Goal: Complete application form

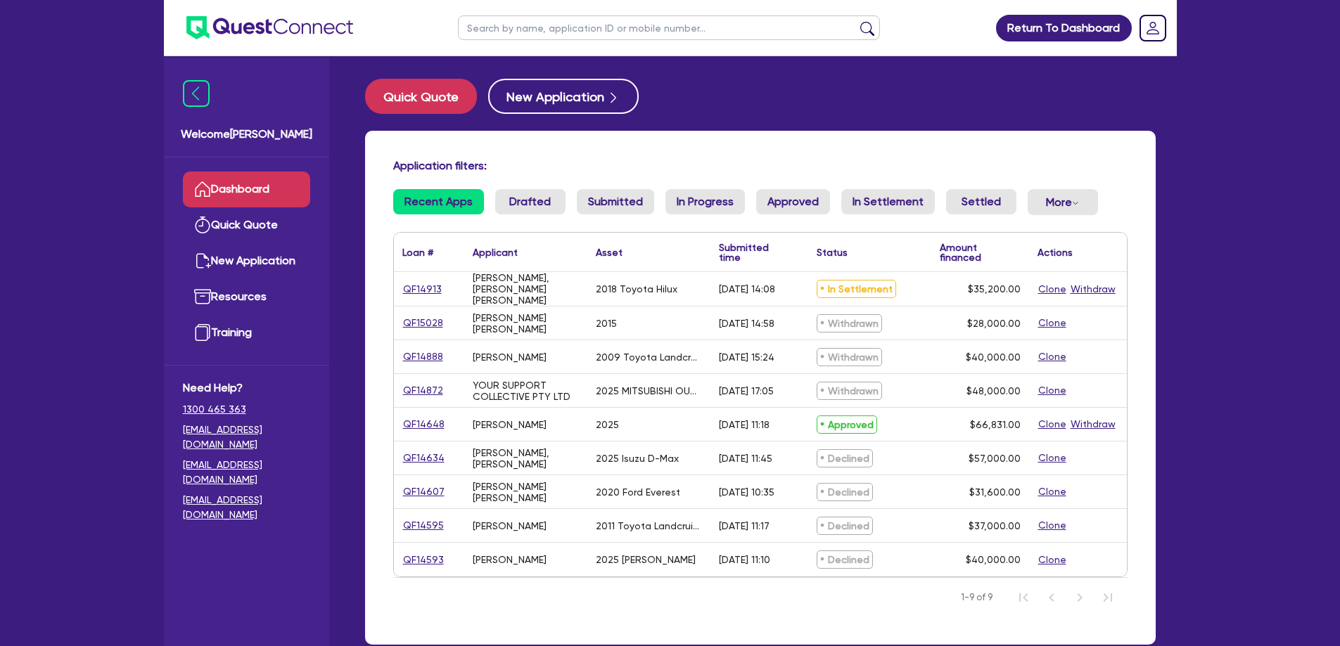
click at [924, 291] on div "In Settlement" at bounding box center [869, 289] width 123 height 34
click at [450, 291] on div "QF14913" at bounding box center [428, 289] width 53 height 16
click at [422, 288] on link "QF14913" at bounding box center [422, 289] width 40 height 16
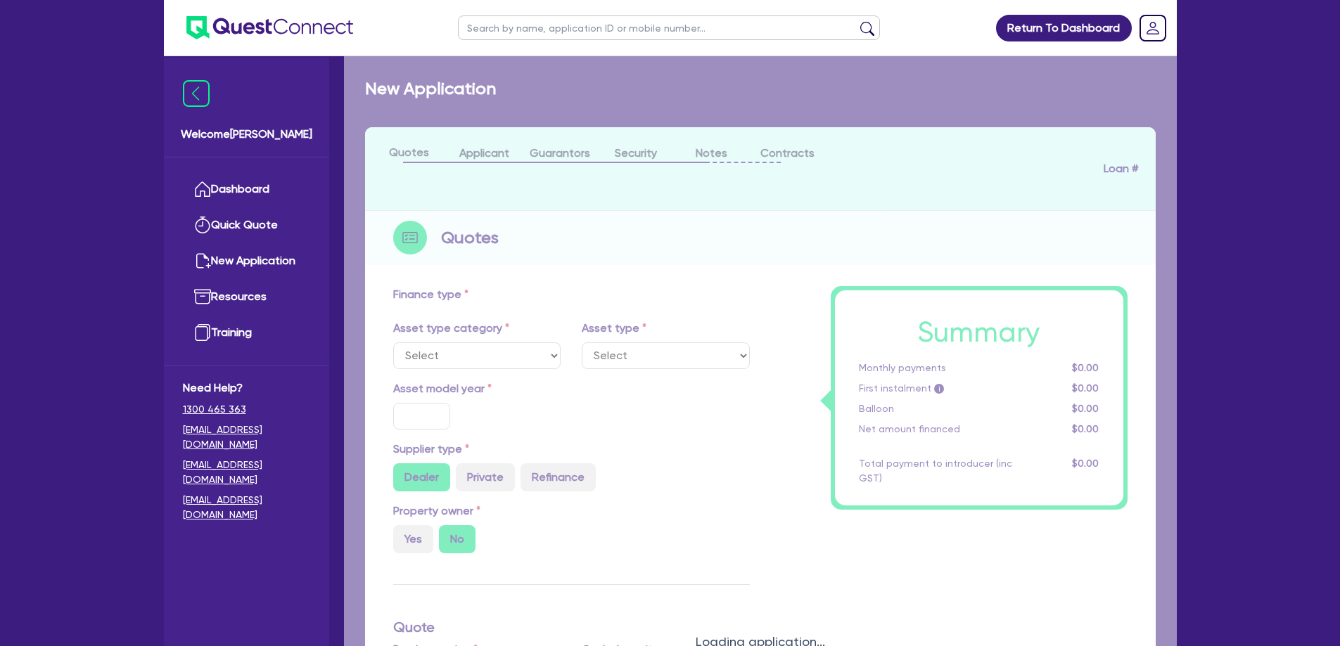
select select "CARS_AND_LIGHT_TRUCKS"
type input "2018"
radio input "false"
radio input "true"
type input "42,000"
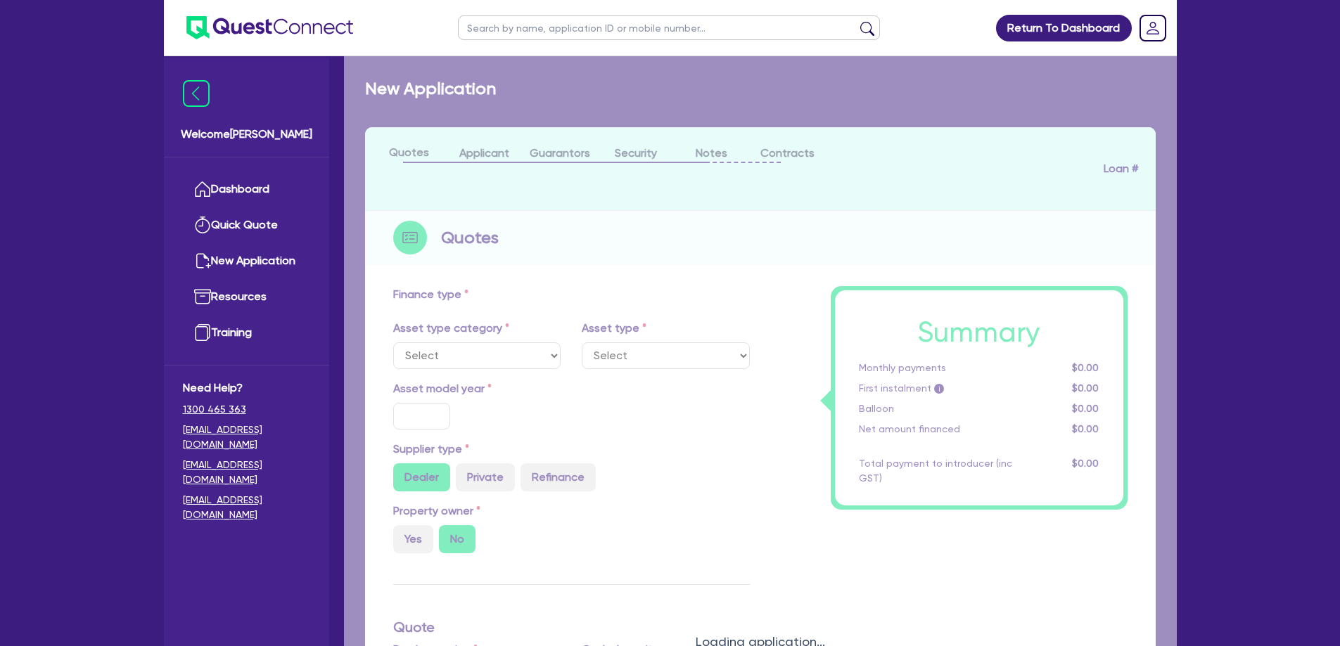
type input "6,800"
type input "13"
type input "4,576"
type input "17.99"
select select "VANS_AND_UTES"
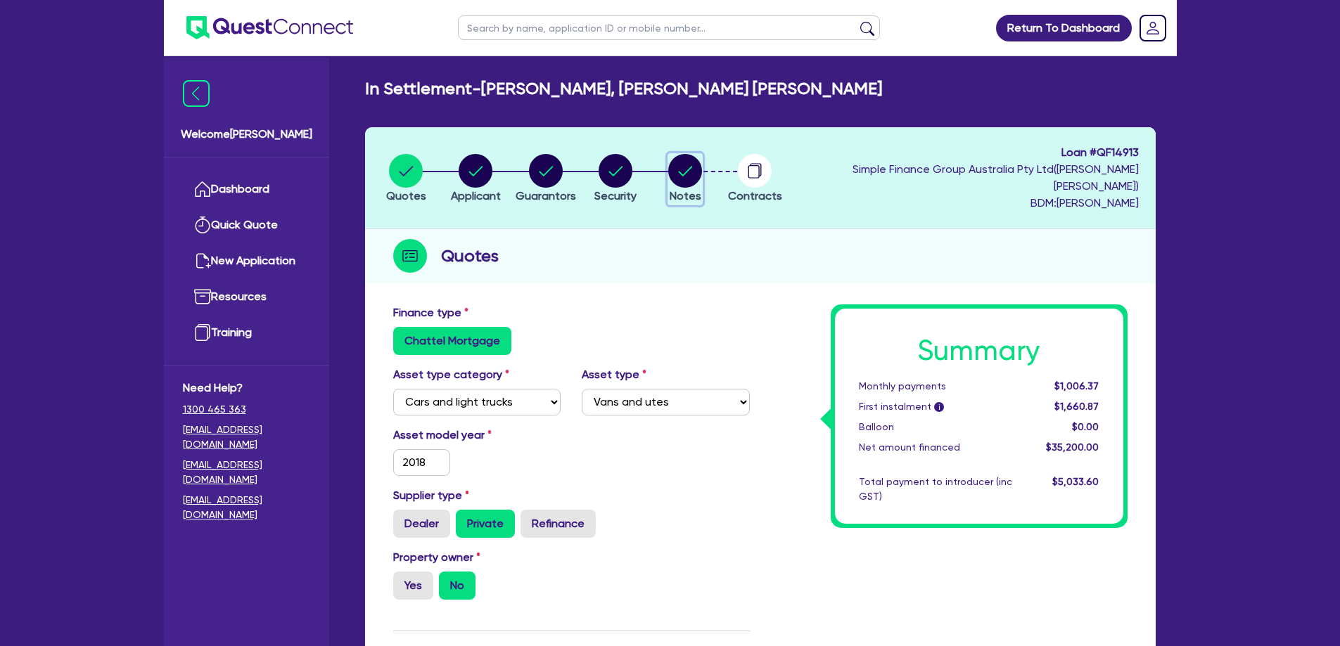
click at [702, 170] on circle "button" at bounding box center [685, 171] width 34 height 34
select select "Quest Finance - Own Book"
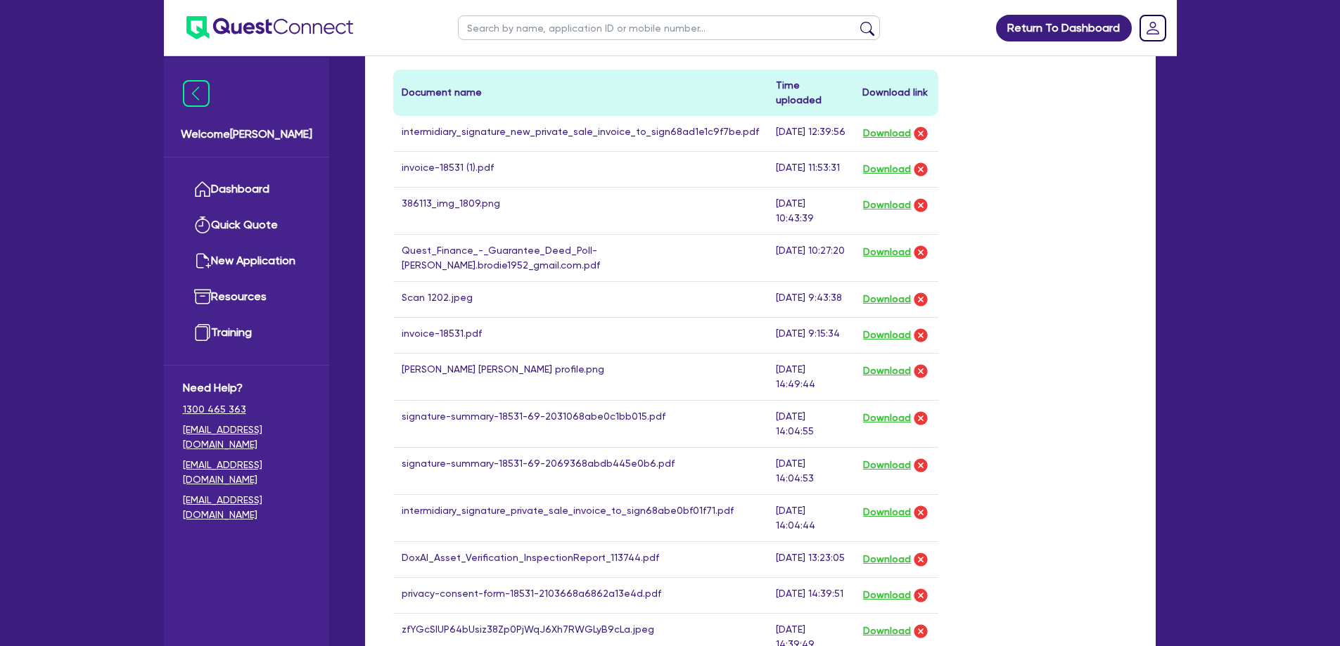
scroll to position [703, 0]
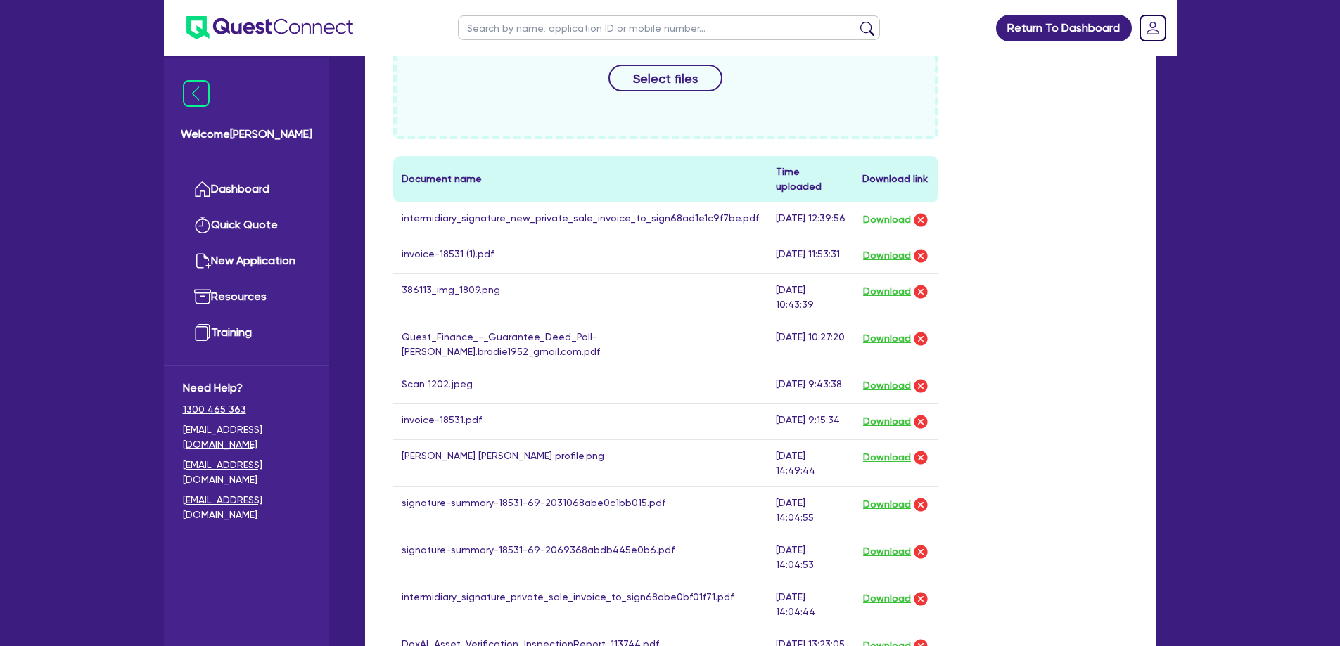
click at [1052, 192] on div "Drop files to upload or Select files Document name Time uploaded Download link …" at bounding box center [761, 497] width 756 height 1021
